Goal: Transaction & Acquisition: Obtain resource

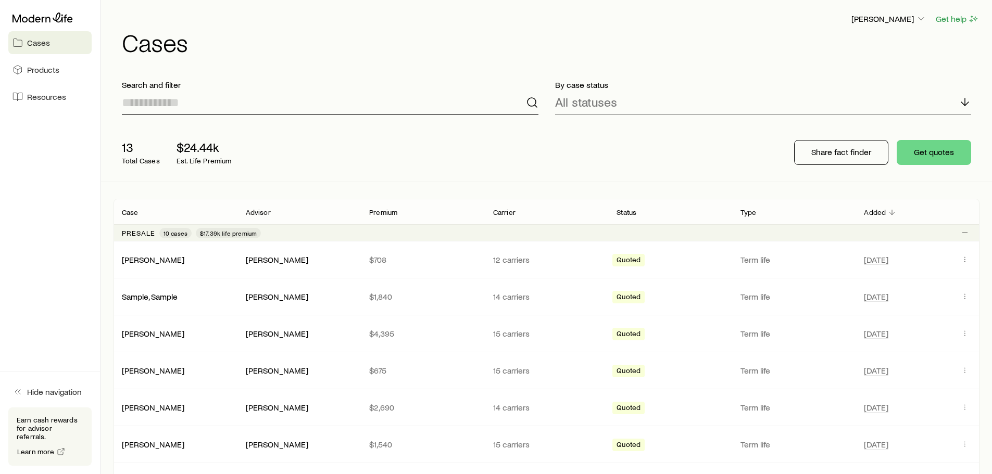
click at [210, 100] on input at bounding box center [330, 102] width 416 height 25
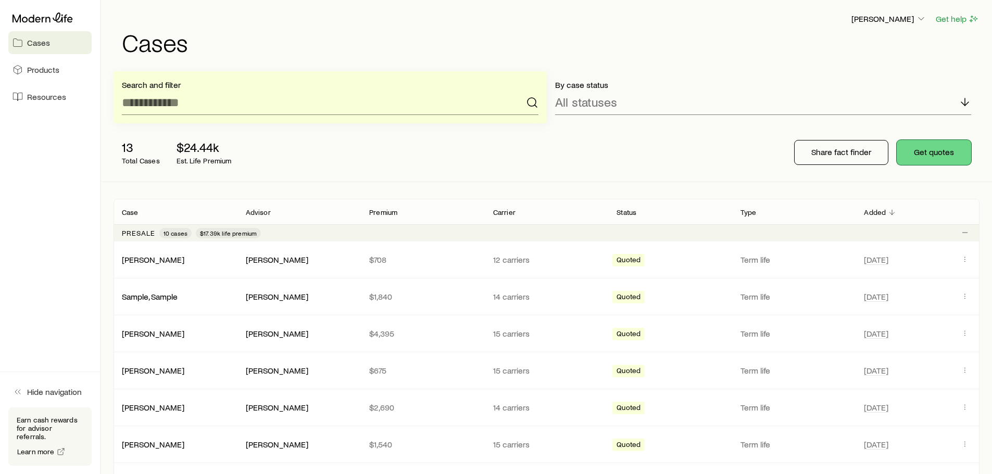
click at [945, 147] on button "Get quotes" at bounding box center [934, 152] width 74 height 25
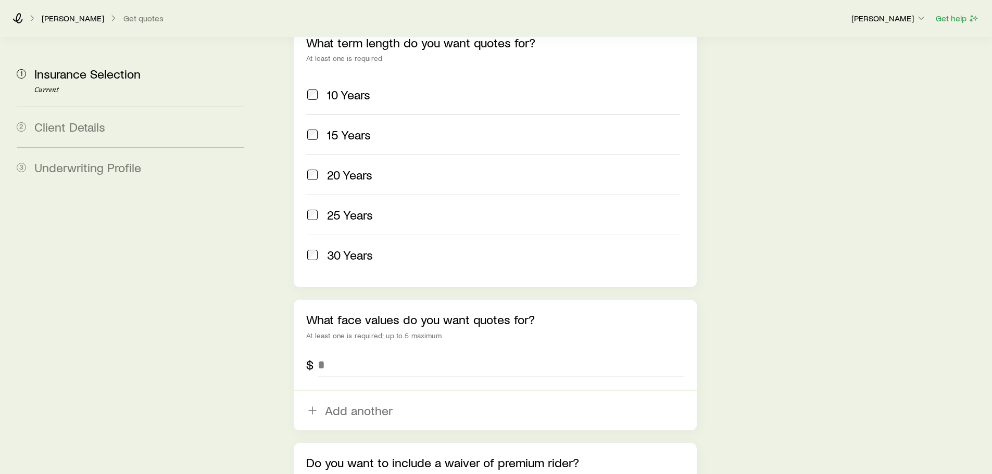
scroll to position [477, 0]
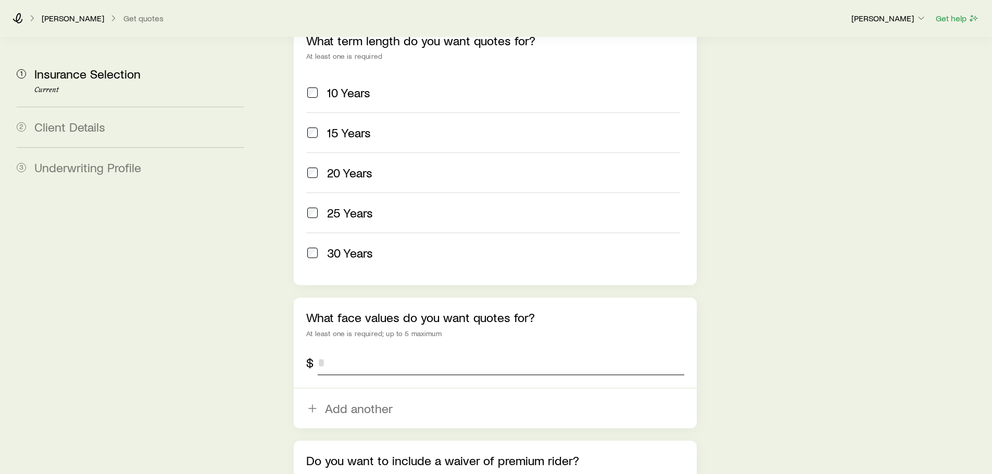
click at [392, 350] on input "tel" at bounding box center [501, 362] width 366 height 25
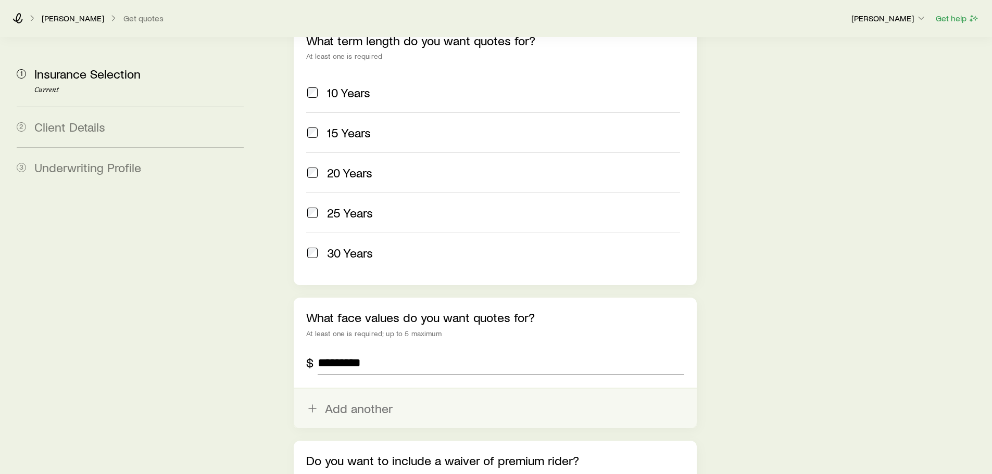
scroll to position [548, 0]
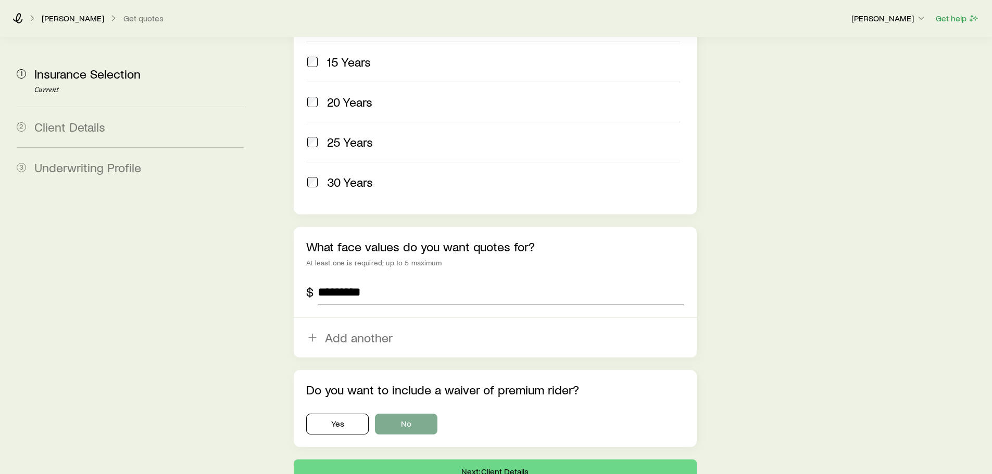
type input "*********"
click at [386, 414] on button "No" at bounding box center [406, 424] width 62 height 21
click at [419, 460] on button "Next: Client Details" at bounding box center [495, 472] width 402 height 25
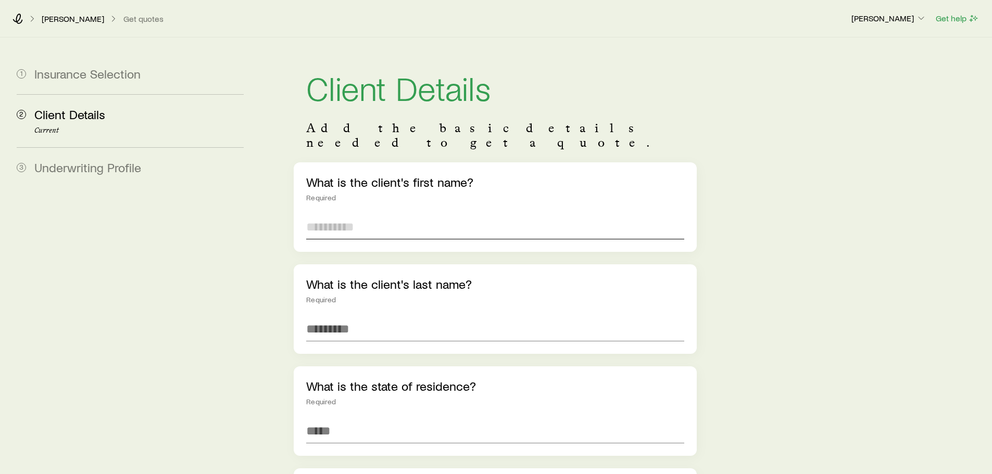
click at [368, 224] on input "text" at bounding box center [494, 226] width 377 height 25
type input "****"
type input "******"
click at [384, 419] on input at bounding box center [494, 431] width 377 height 25
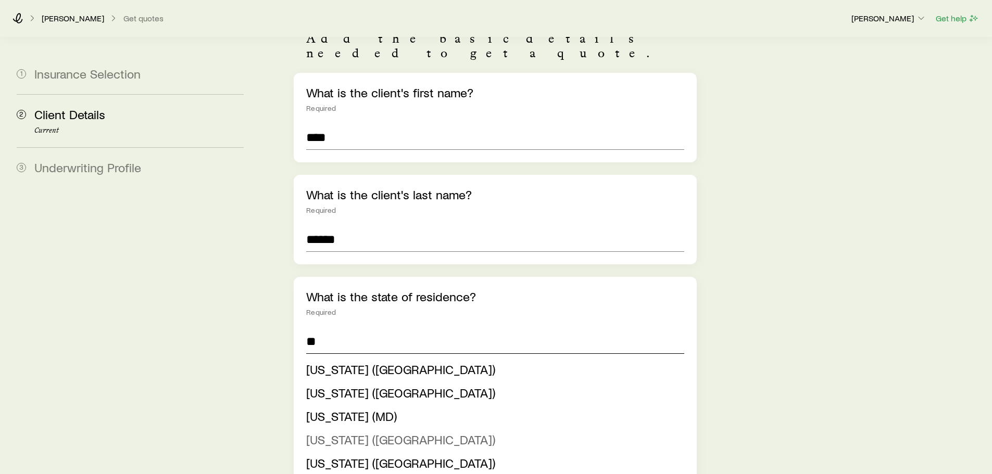
scroll to position [90, 0]
click at [381, 432] on span "[US_STATE] ([GEOGRAPHIC_DATA])" at bounding box center [400, 439] width 189 height 15
type input "**********"
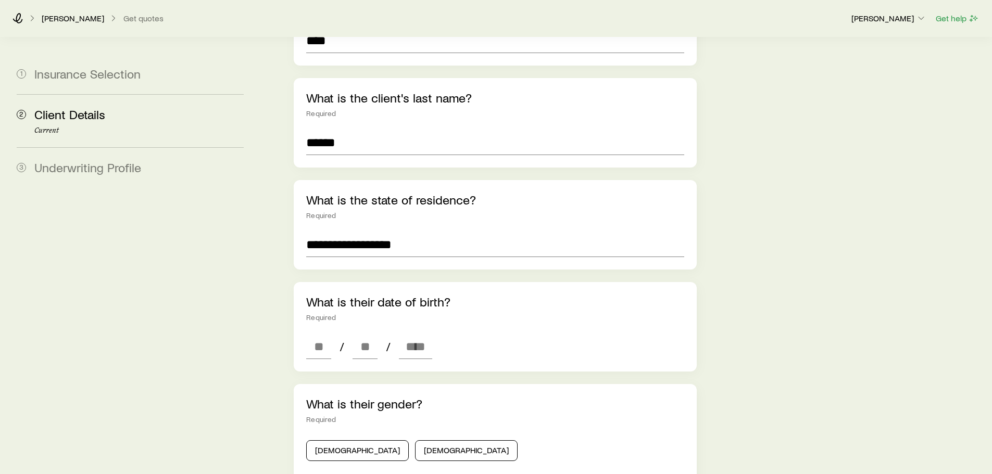
scroll to position [189, 0]
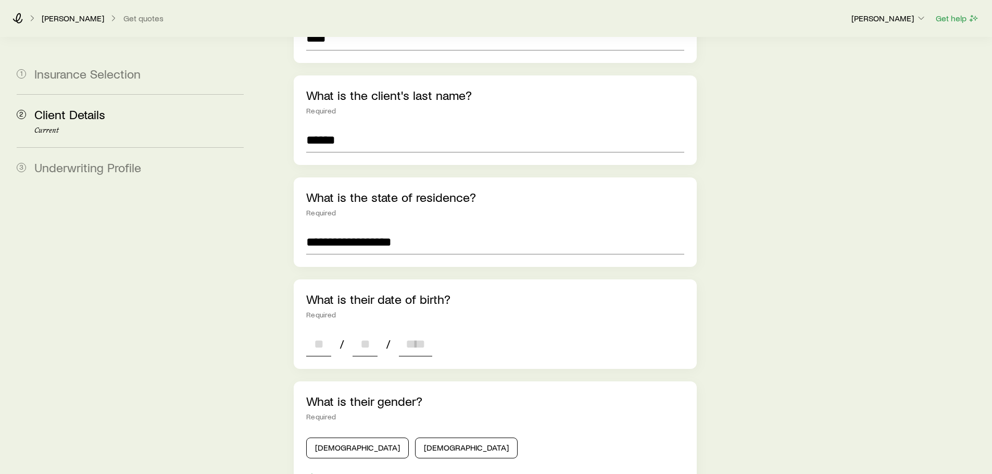
click at [316, 334] on input at bounding box center [318, 344] width 25 height 25
type input "**"
type input "****"
type input "*"
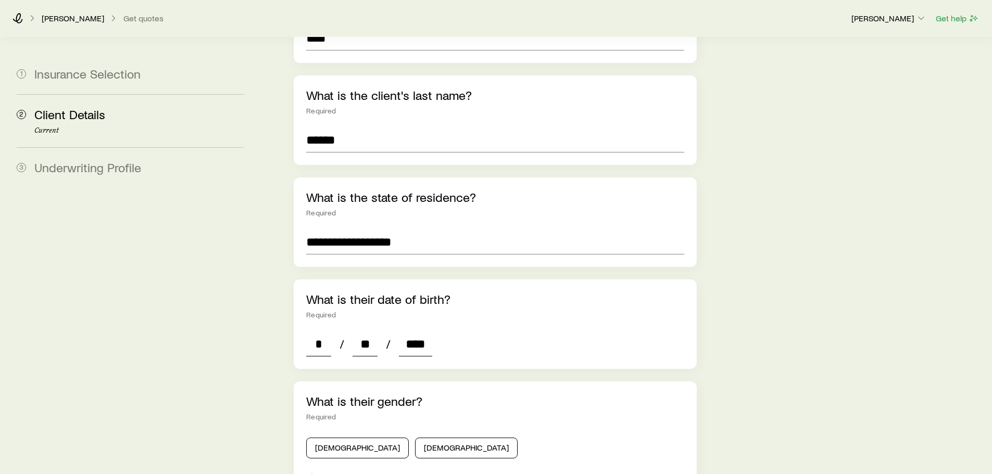
type input "****"
click at [301, 382] on div "What is their gender? Required Male Female For transgender or non-binary clients" at bounding box center [495, 440] width 402 height 116
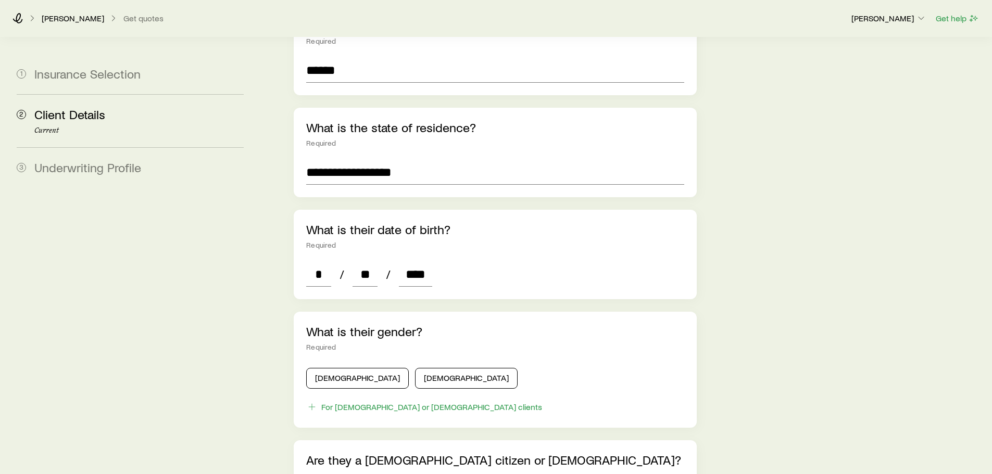
scroll to position [261, 0]
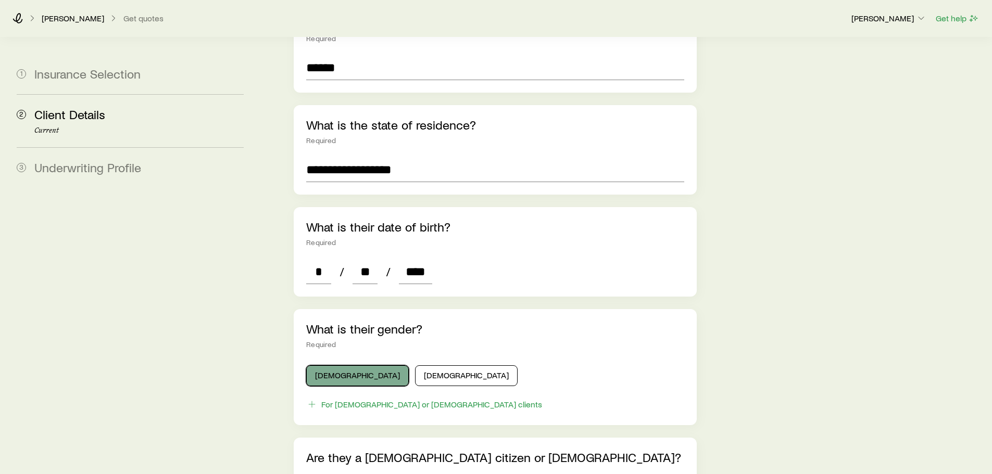
click at [330, 369] on button "[DEMOGRAPHIC_DATA]" at bounding box center [357, 375] width 103 height 21
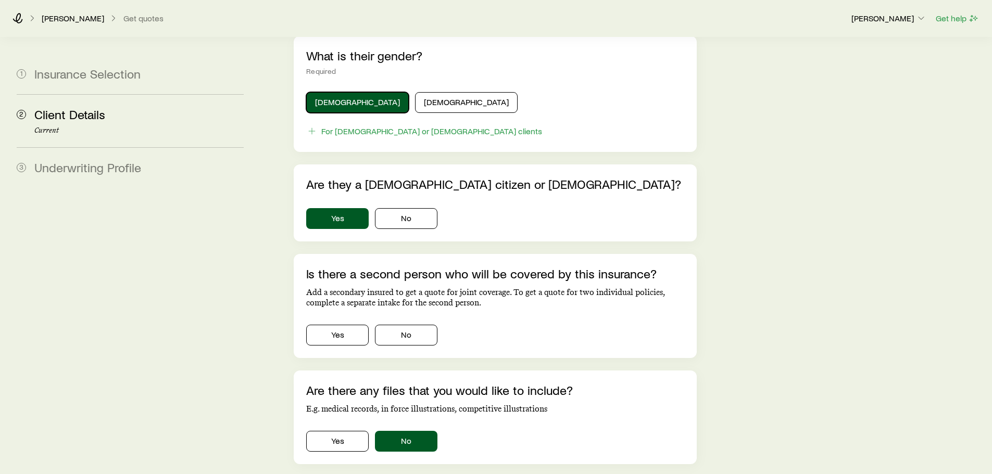
scroll to position [535, 0]
click at [403, 324] on button "No" at bounding box center [406, 334] width 62 height 21
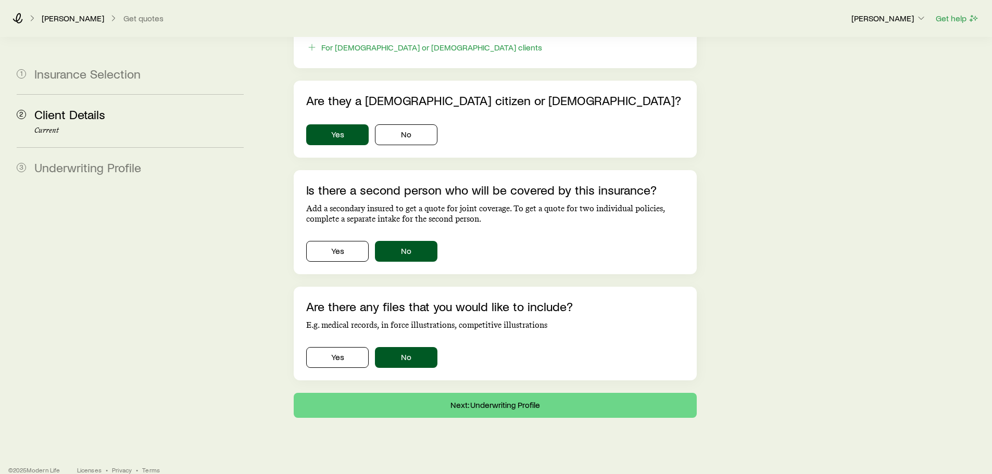
click at [452, 393] on button "Next: Underwriting Profile" at bounding box center [495, 405] width 402 height 25
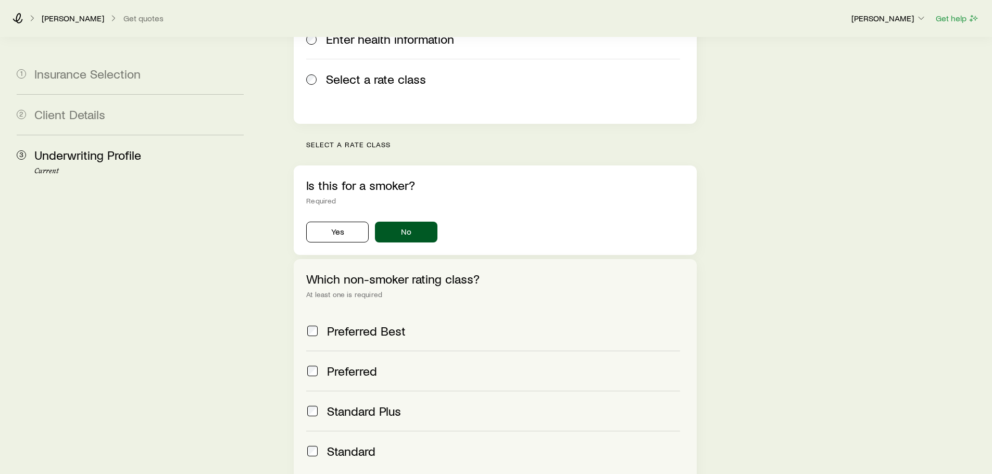
scroll to position [342, 0]
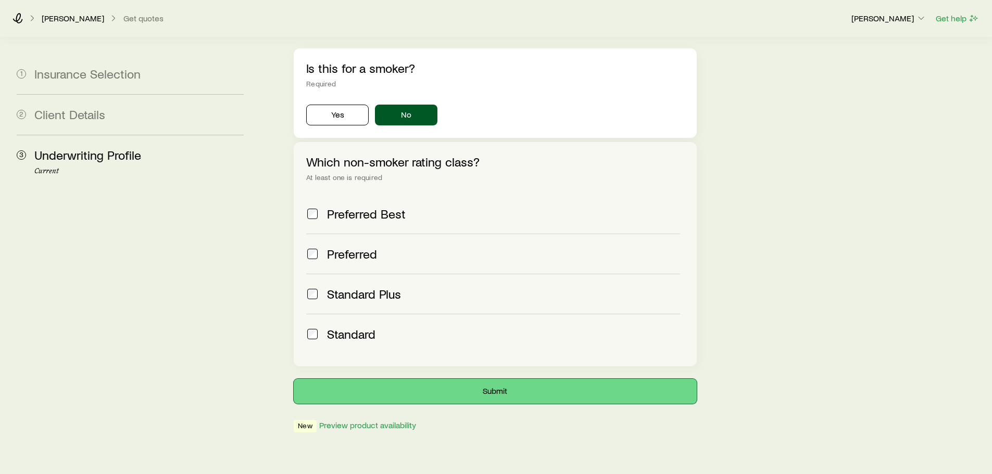
click at [464, 379] on button "Submit" at bounding box center [495, 391] width 402 height 25
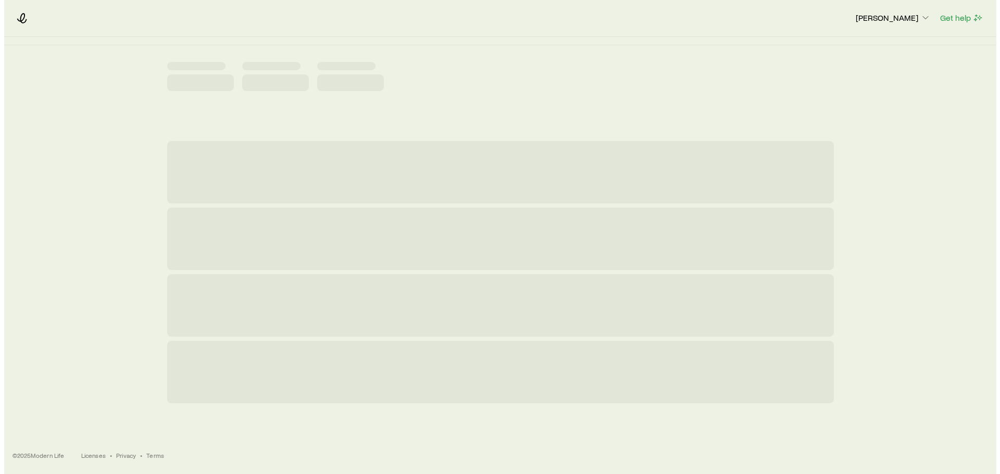
scroll to position [0, 0]
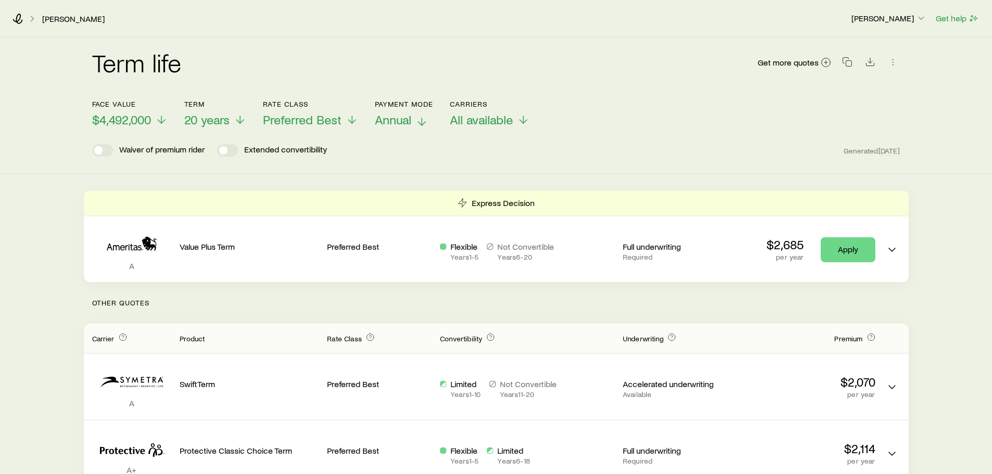
click at [406, 123] on span "Annual" at bounding box center [393, 119] width 36 height 15
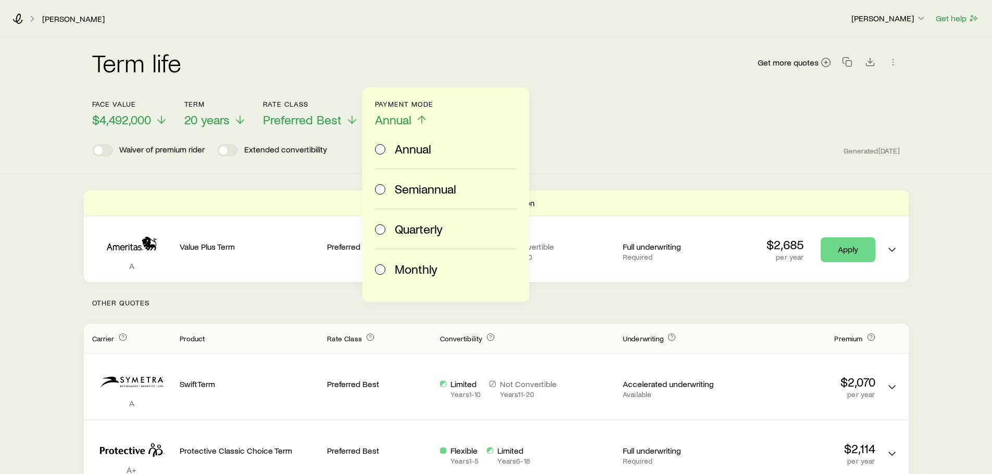
click at [410, 265] on span "Monthly" at bounding box center [416, 269] width 43 height 15
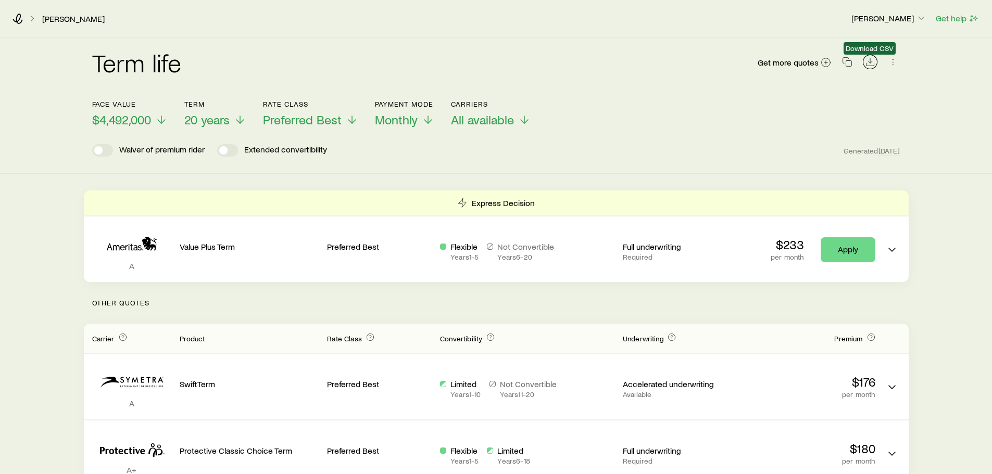
click at [871, 60] on icon "Download CSV" at bounding box center [870, 62] width 10 height 10
click at [810, 64] on span "Get more quotes" at bounding box center [788, 62] width 61 height 8
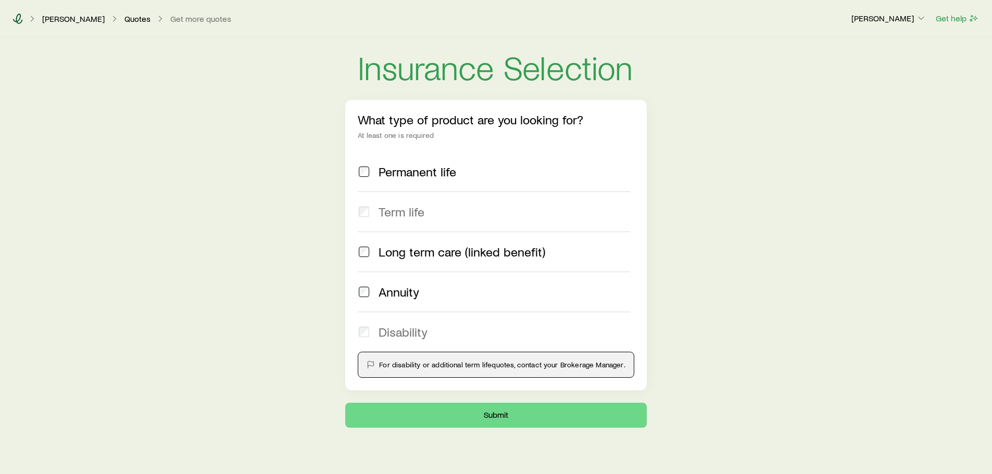
click at [17, 17] on icon at bounding box center [18, 19] width 10 height 10
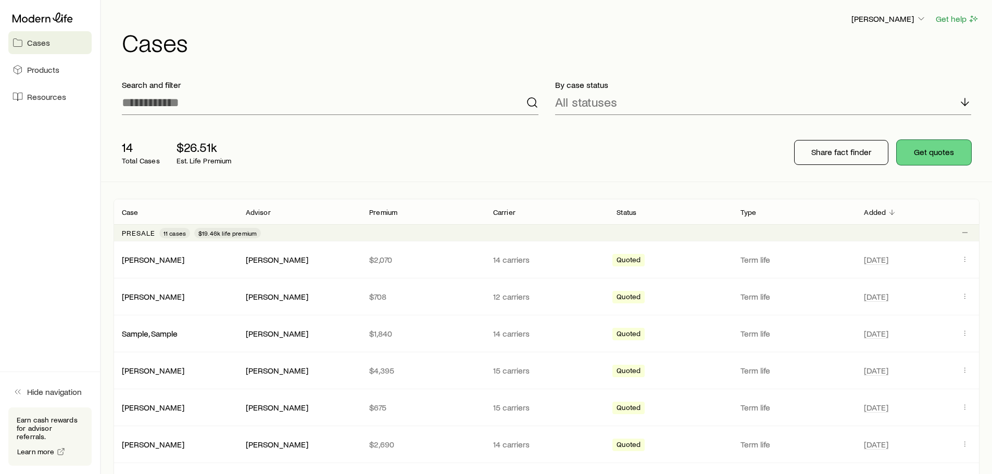
click at [920, 151] on button "Get quotes" at bounding box center [934, 152] width 74 height 25
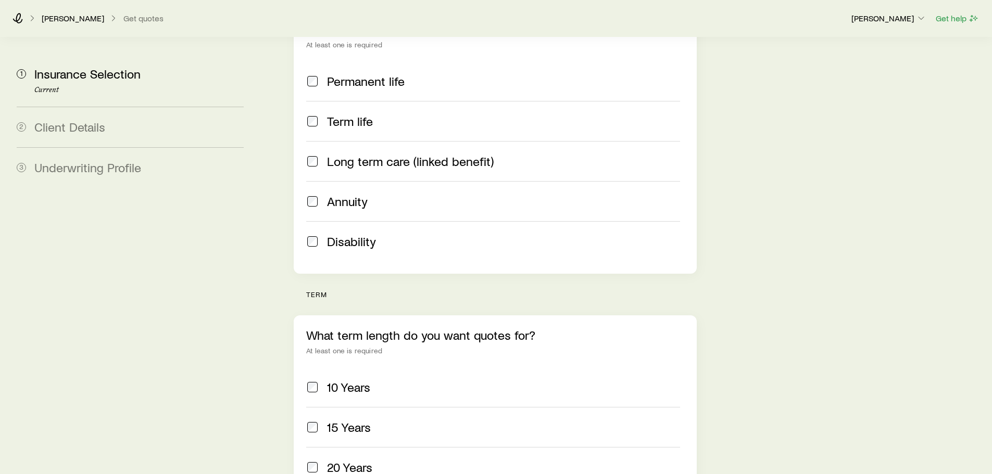
scroll to position [183, 0]
click at [346, 460] on span "20 Years" at bounding box center [349, 467] width 45 height 15
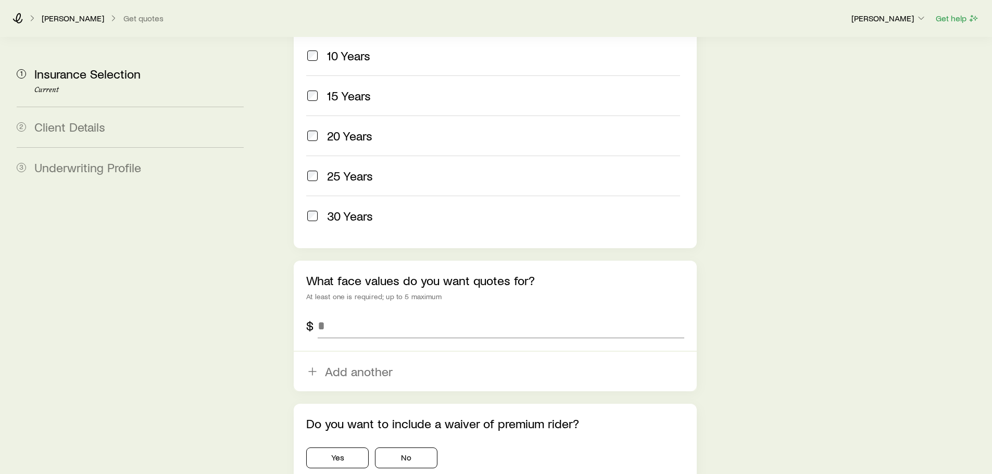
scroll to position [515, 0]
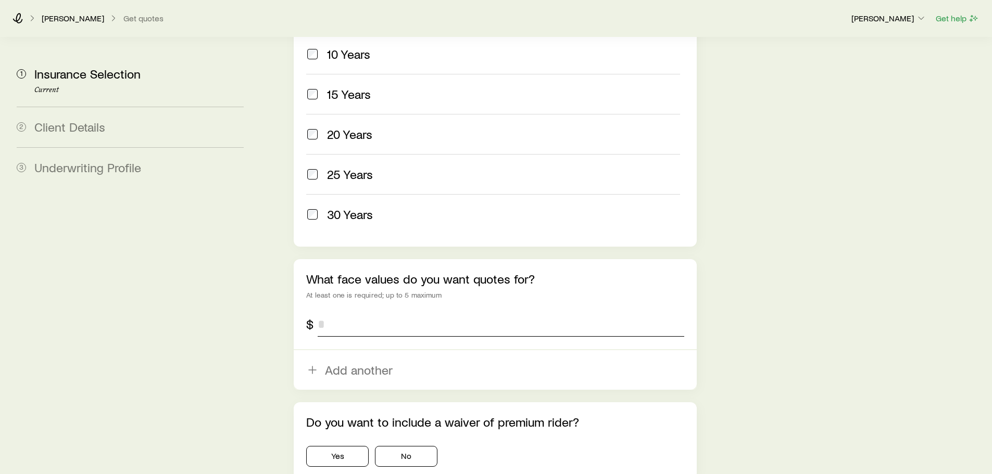
click at [368, 312] on input "tel" at bounding box center [501, 324] width 366 height 25
type input "*******"
click at [412, 446] on button "No" at bounding box center [406, 456] width 62 height 21
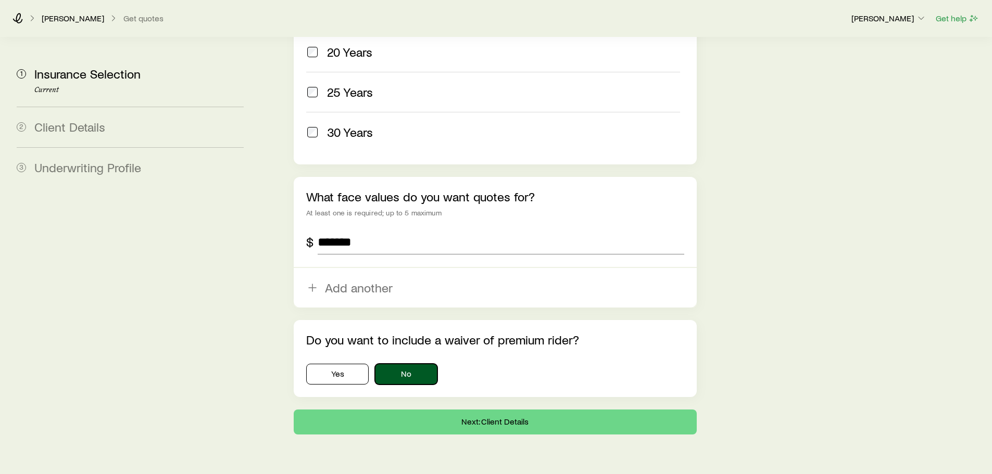
scroll to position [599, 0]
click at [444, 409] on button "Next: Client Details" at bounding box center [495, 421] width 402 height 25
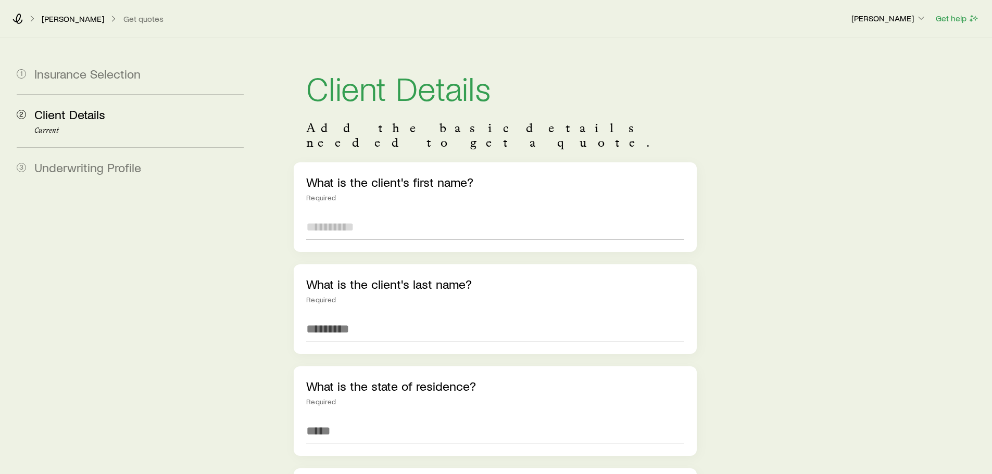
click at [411, 214] on input "text" at bounding box center [494, 226] width 377 height 25
type input "******"
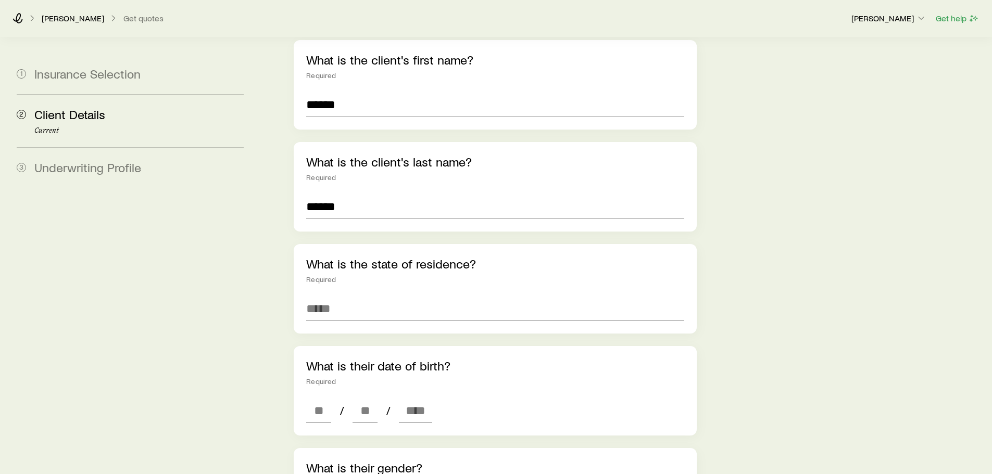
scroll to position [122, 0]
click at [344, 297] on input at bounding box center [494, 309] width 377 height 25
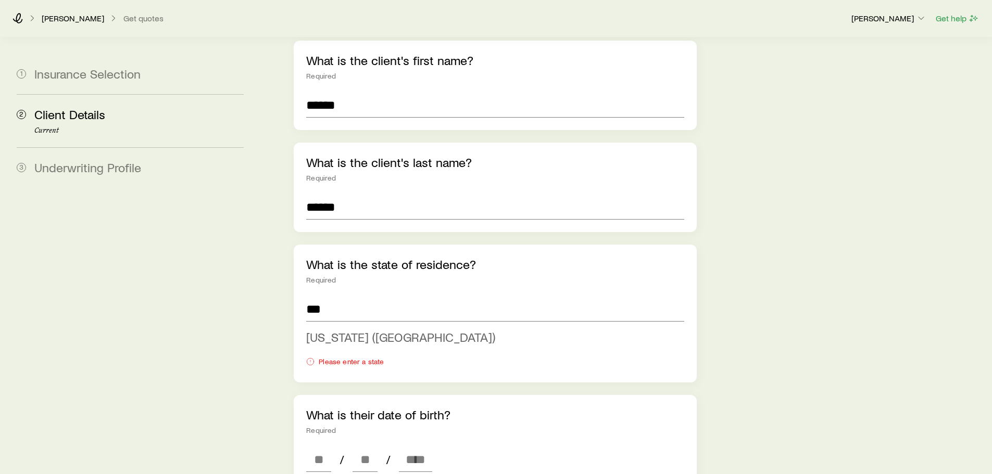
click at [374, 330] on span "[US_STATE] ([GEOGRAPHIC_DATA])" at bounding box center [400, 337] width 189 height 15
type input "**********"
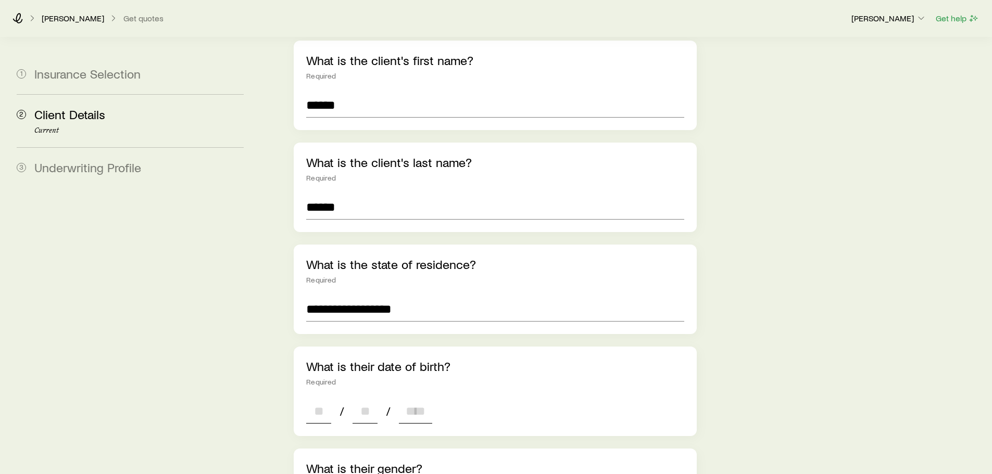
click at [322, 405] on input at bounding box center [318, 411] width 25 height 25
type input "**"
type input "*"
type input "**"
type input "****"
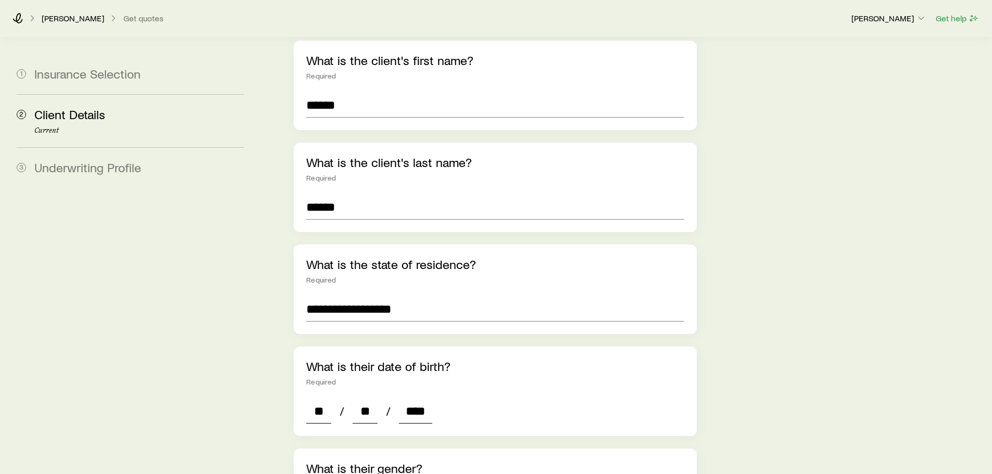
type input "*"
type input "****"
click at [240, 412] on aside "1 Insurance Selection 2 Client Details Current 3 Underwriting Profile" at bounding box center [130, 415] width 244 height 999
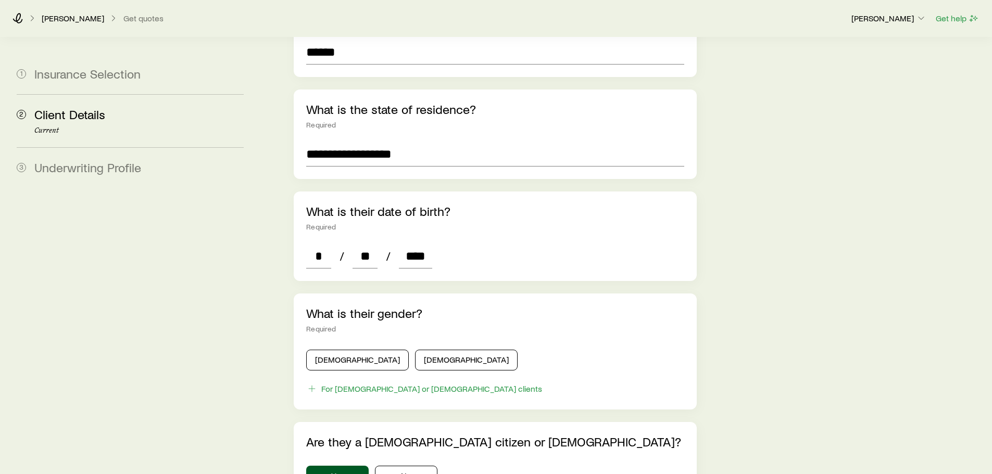
scroll to position [277, 0]
click at [415, 349] on button "[DEMOGRAPHIC_DATA]" at bounding box center [466, 359] width 103 height 21
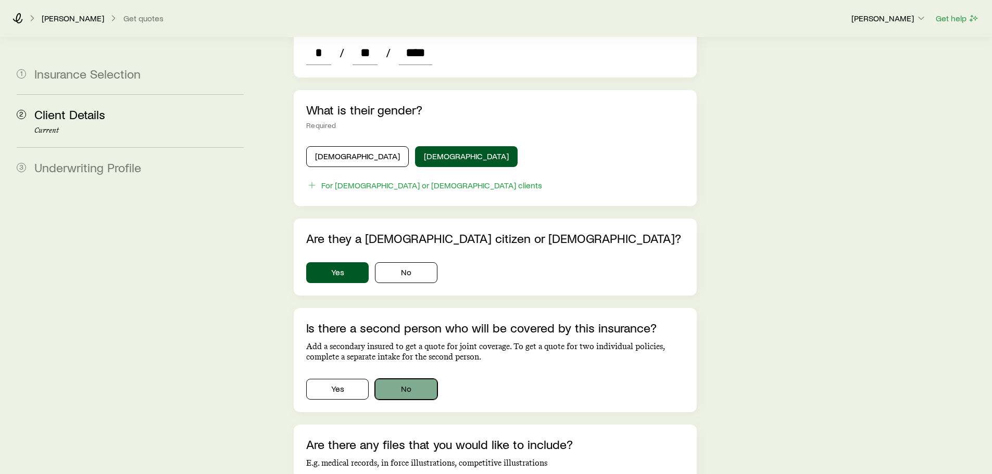
click at [415, 379] on button "No" at bounding box center [406, 389] width 62 height 21
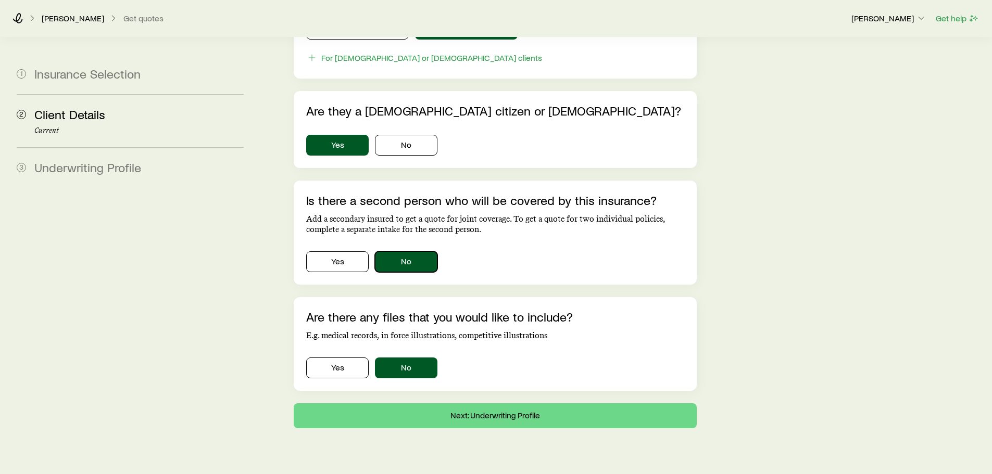
scroll to position [609, 0]
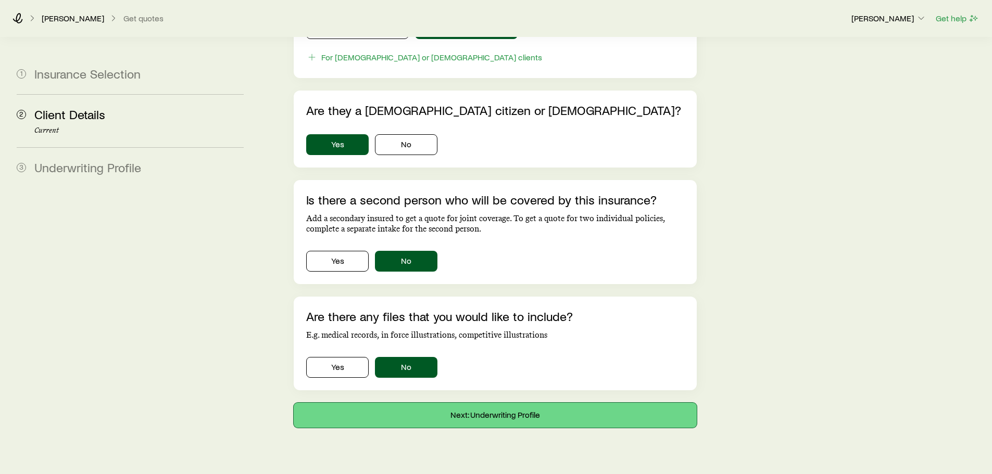
click at [479, 403] on button "Next: Underwriting Profile" at bounding box center [495, 415] width 402 height 25
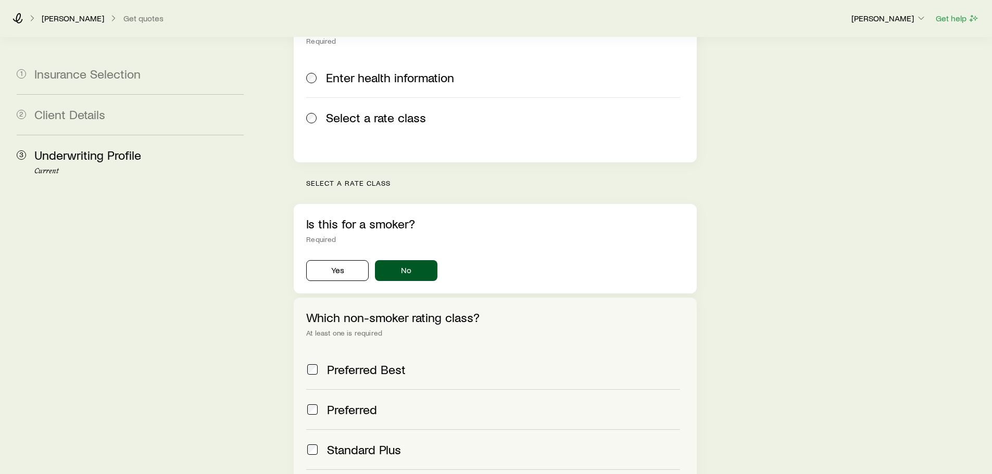
click at [359, 350] on label "Preferred Best" at bounding box center [492, 370] width 373 height 40
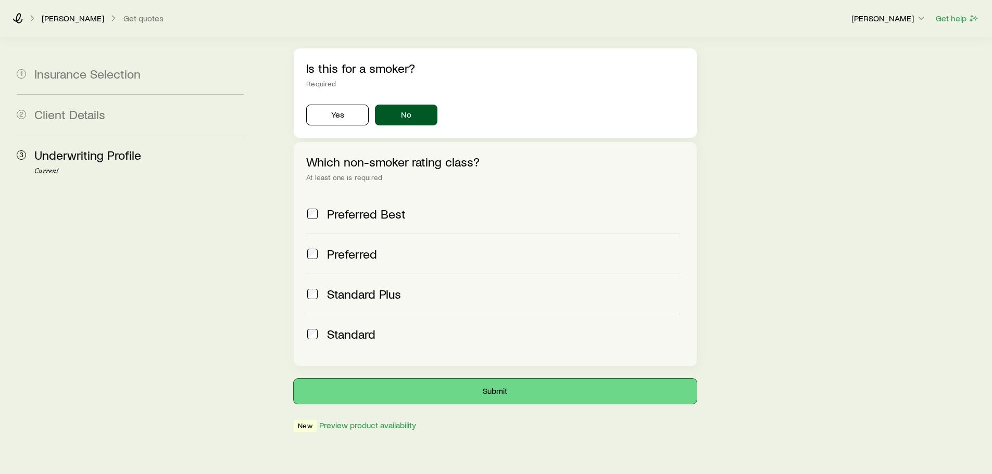
click at [462, 379] on button "Submit" at bounding box center [495, 391] width 402 height 25
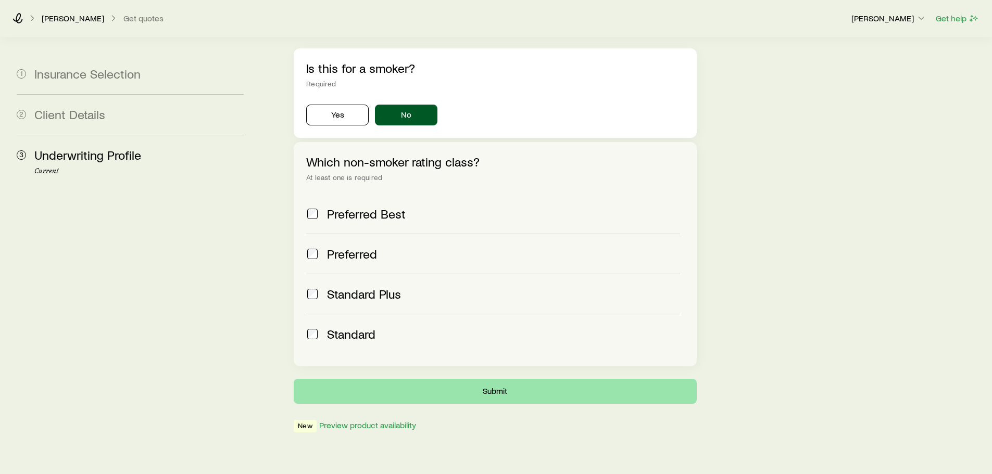
scroll to position [0, 0]
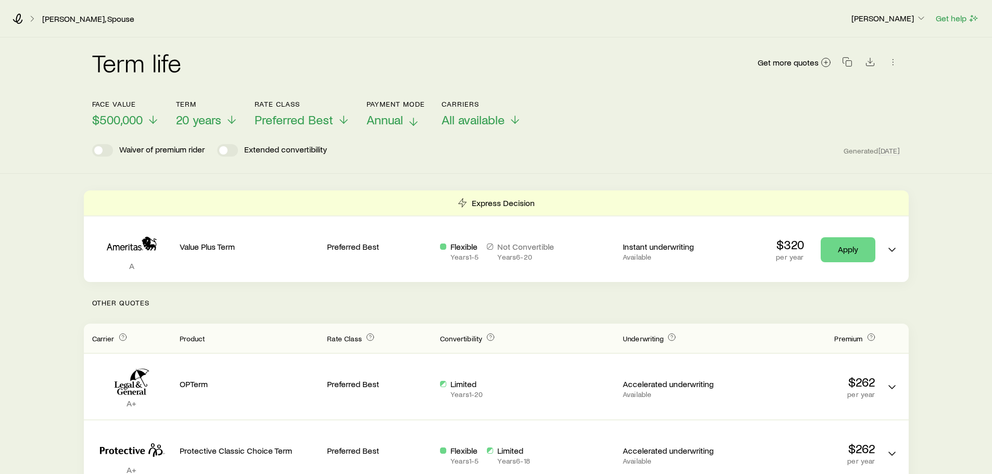
click at [399, 121] on span "Annual" at bounding box center [385, 119] width 36 height 15
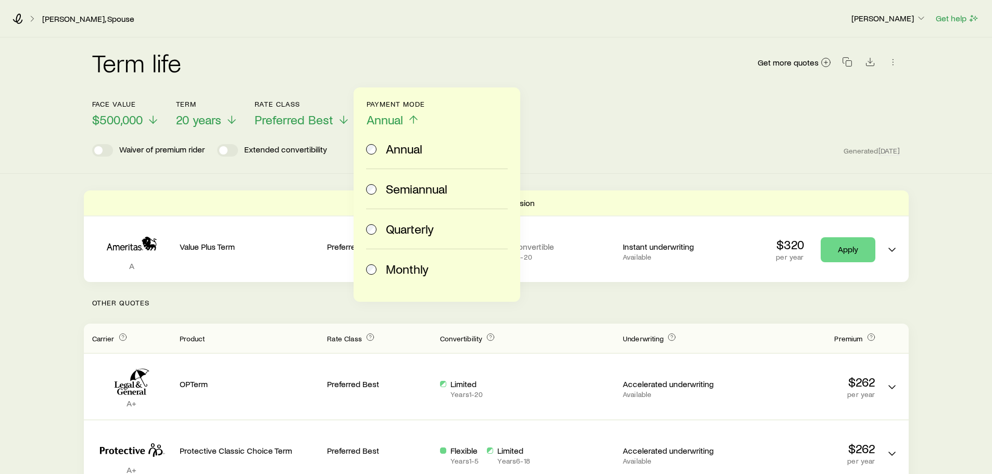
click at [406, 266] on span "Monthly" at bounding box center [407, 269] width 43 height 15
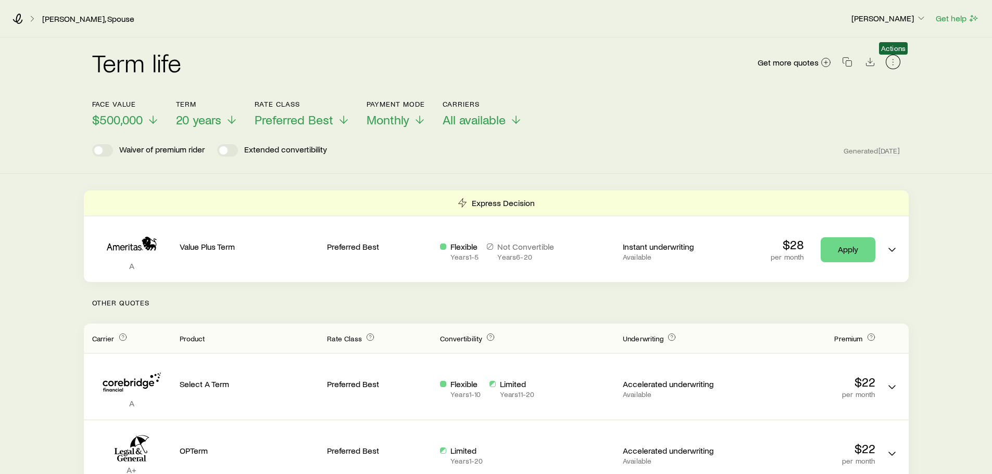
click at [892, 60] on icon "button" at bounding box center [892, 59] width 1 height 1
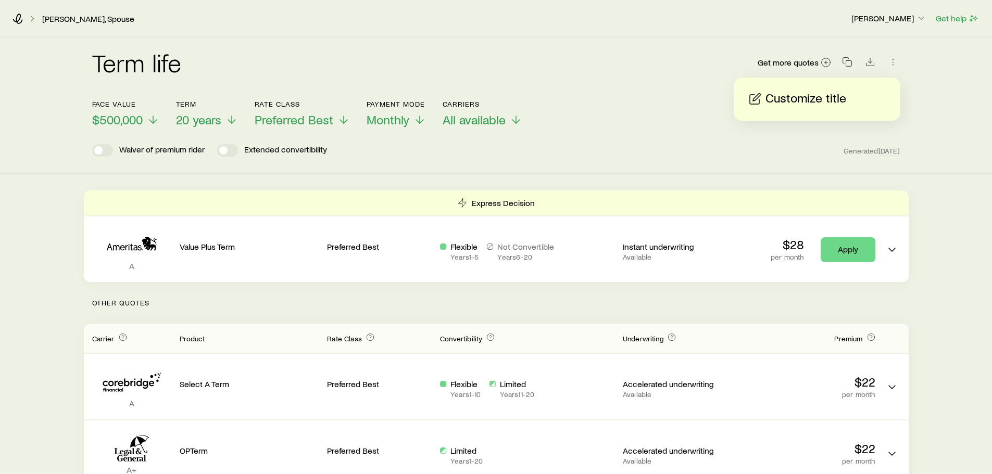
click at [686, 103] on div "Face value $500,000 Term 20 years Rate Class Preferred Best Payment Mode Monthl…" at bounding box center [496, 107] width 808 height 40
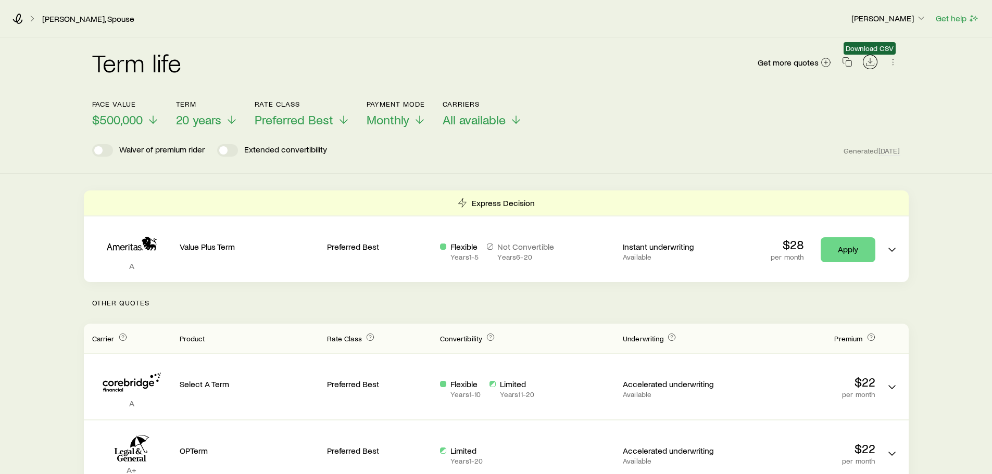
click at [866, 61] on icon "Download CSV" at bounding box center [870, 62] width 10 height 10
